Goal: Task Accomplishment & Management: Complete application form

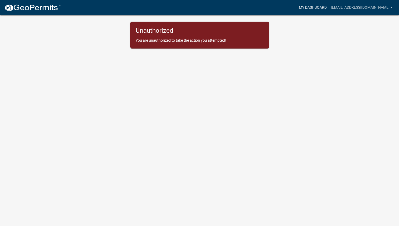
click at [305, 8] on link "My Dashboard" at bounding box center [313, 8] width 32 height 10
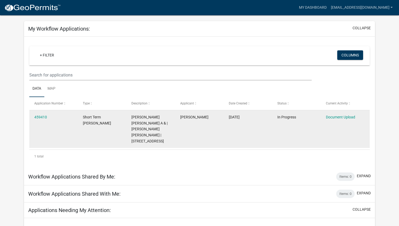
scroll to position [32, 0]
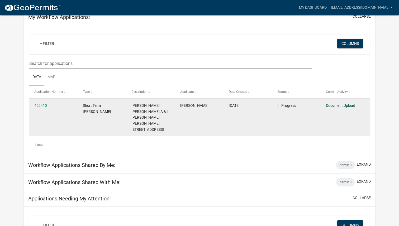
click at [344, 106] on link "Document Upload" at bounding box center [340, 105] width 29 height 4
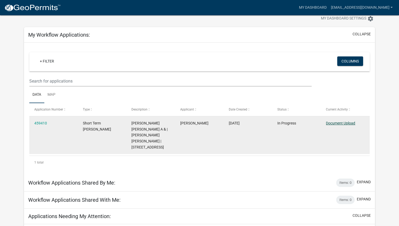
scroll to position [0, 0]
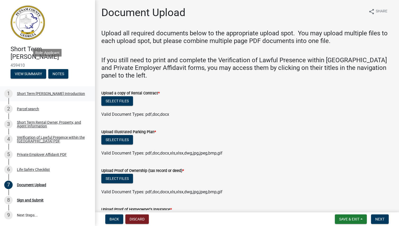
click at [50, 92] on div "Short Term [PERSON_NAME] Introduction" at bounding box center [51, 94] width 68 height 4
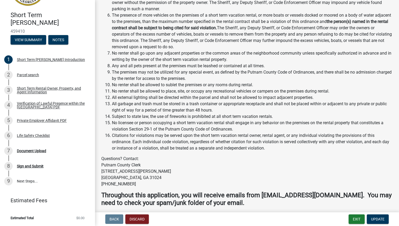
scroll to position [733, 0]
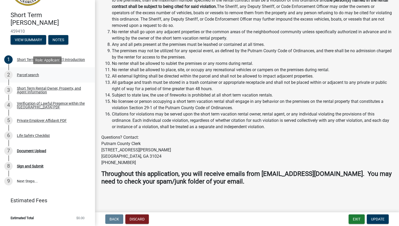
click at [23, 74] on div "Parcel search" at bounding box center [28, 75] width 22 height 4
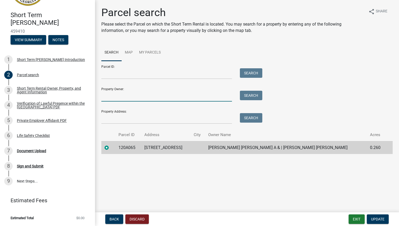
click at [187, 99] on input "Property Owner:" at bounding box center [166, 96] width 131 height 11
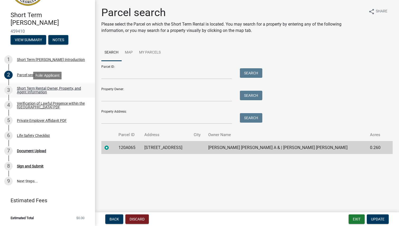
click at [39, 89] on div "Short Term Rental Owner, Property, and Agent Information" at bounding box center [52, 89] width 70 height 7
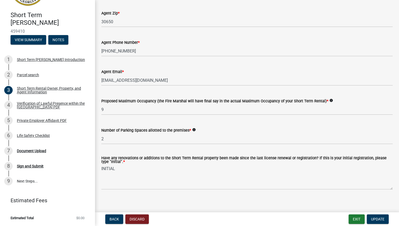
scroll to position [837, 0]
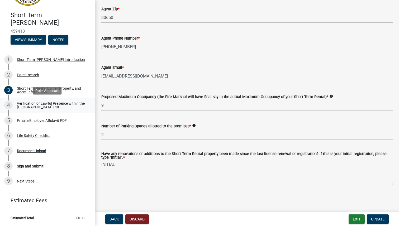
click at [42, 104] on div "Verification of Lawful Presence within the [GEOGRAPHIC_DATA] PDF" at bounding box center [52, 105] width 70 height 7
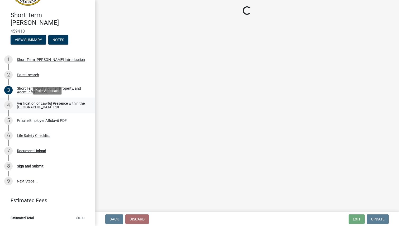
scroll to position [0, 0]
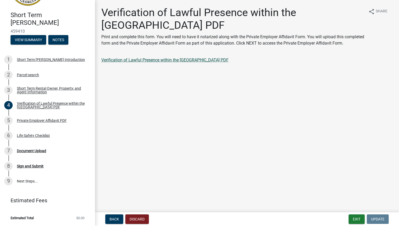
click at [145, 62] on link "Verification of Lawful Presence within the [GEOGRAPHIC_DATA] PDF" at bounding box center [164, 59] width 127 height 5
click at [47, 120] on div "Private Employer Affidavit PDF" at bounding box center [42, 121] width 50 height 4
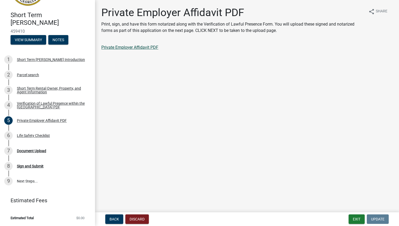
click at [141, 50] on link "Private Employer Affidavit PDF" at bounding box center [129, 47] width 57 height 5
click at [33, 135] on div "Life Safety Checklist" at bounding box center [33, 136] width 33 height 4
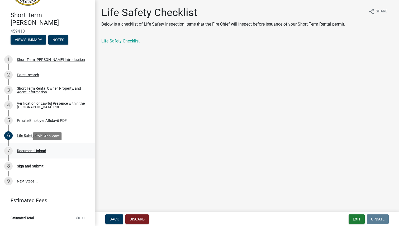
click at [34, 149] on div "Document Upload" at bounding box center [31, 151] width 29 height 4
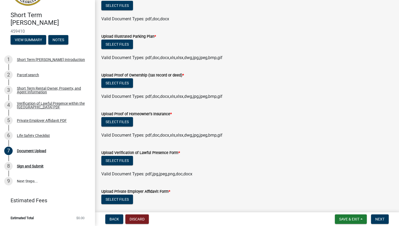
scroll to position [96, 0]
